Goal: Transaction & Acquisition: Book appointment/travel/reservation

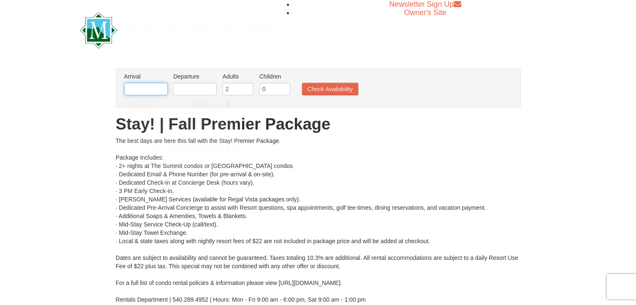
click at [159, 86] on input "text" at bounding box center [145, 89] width 43 height 13
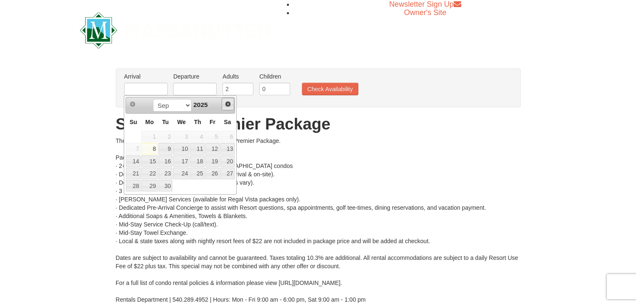
click at [226, 106] on span "Next" at bounding box center [228, 104] width 7 height 7
click at [229, 106] on span "Next" at bounding box center [228, 104] width 7 height 7
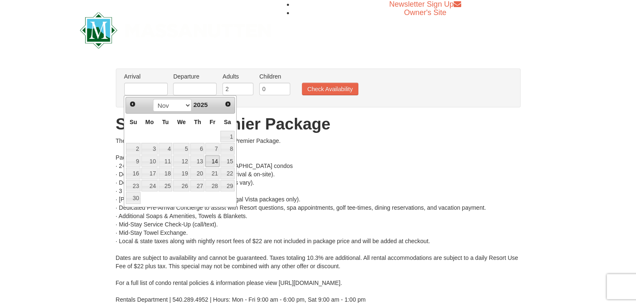
click at [214, 163] on link "14" at bounding box center [212, 162] width 14 height 12
type input "[DATE]"
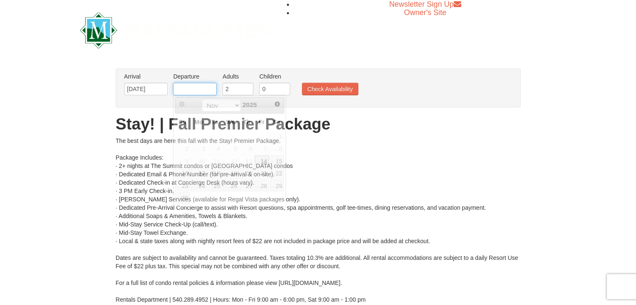
click at [202, 87] on input "text" at bounding box center [194, 89] width 43 height 13
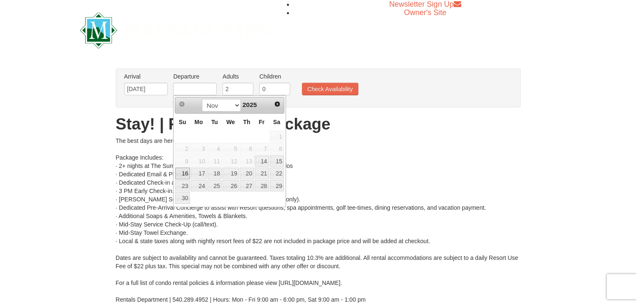
click at [179, 173] on link "16" at bounding box center [182, 174] width 15 height 12
type input "[DATE]"
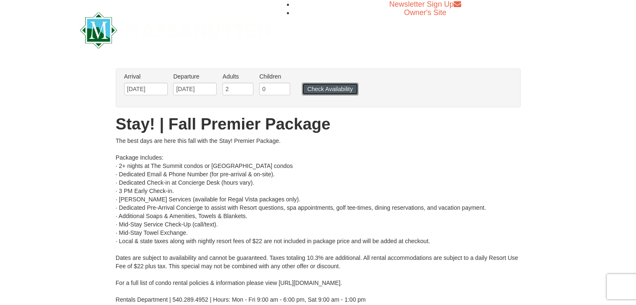
click at [331, 87] on button "Check Availability" at bounding box center [330, 89] width 56 height 13
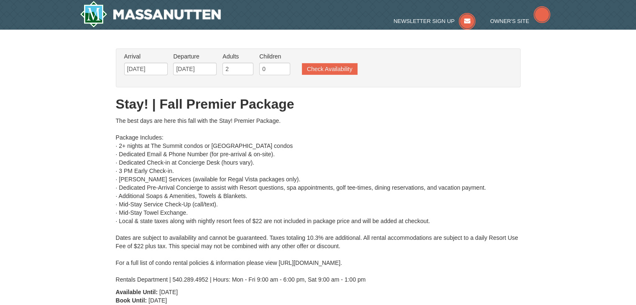
type input "[DATE]"
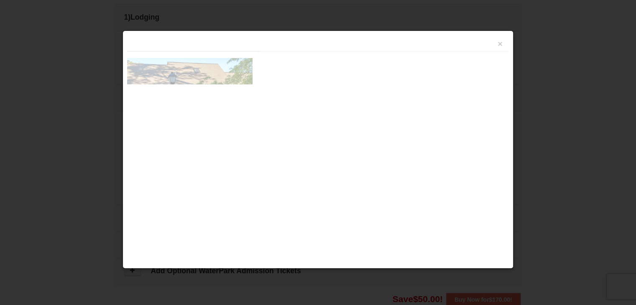
scroll to position [356, 0]
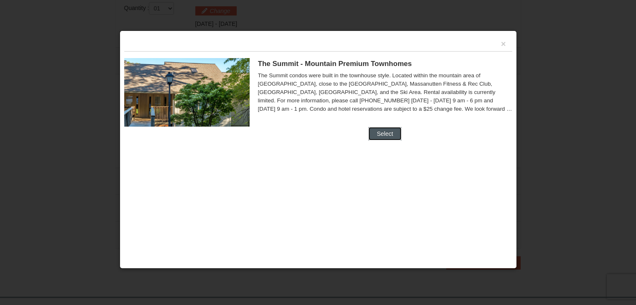
click at [395, 132] on button "Select" at bounding box center [384, 133] width 33 height 13
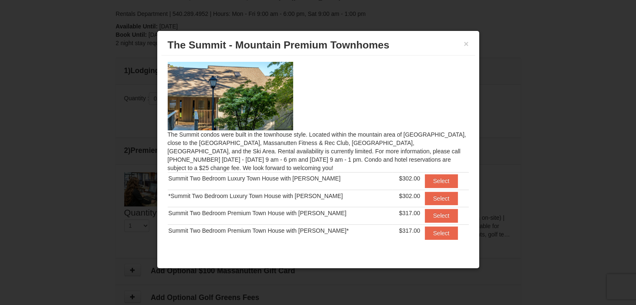
scroll to position [266, 0]
click at [79, 194] on div at bounding box center [318, 152] width 636 height 305
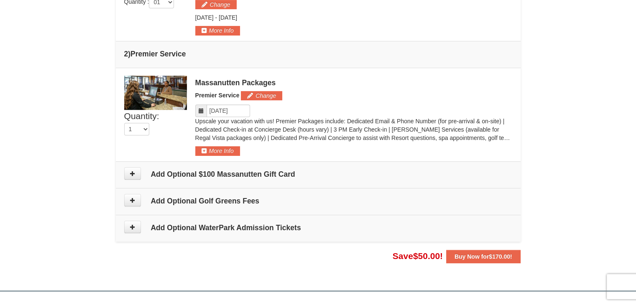
scroll to position [362, 0]
click at [135, 198] on button at bounding box center [132, 200] width 17 height 13
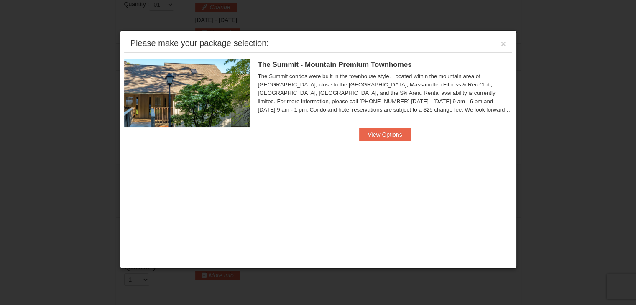
scroll to position [358, 0]
click at [501, 44] on button "×" at bounding box center [503, 44] width 5 height 8
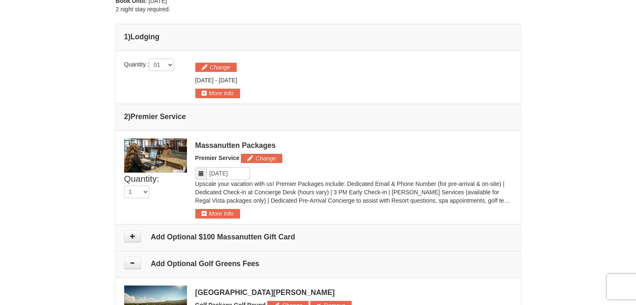
scroll to position [307, 0]
